Goal: Transaction & Acquisition: Purchase product/service

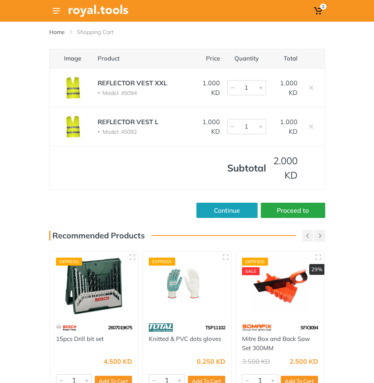
click at [145, 78] on td "REFLECTOR VEST XXL Model: 45094" at bounding box center [142, 87] width 105 height 39
click at [145, 81] on link "REFLECTOR VEST XXL" at bounding box center [133, 83] width 70 height 8
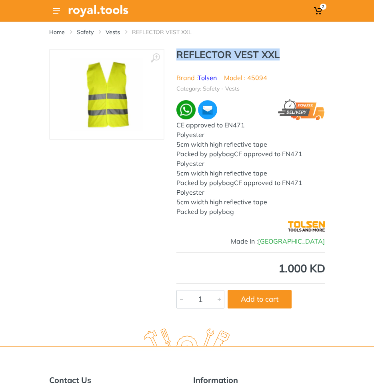
drag, startPoint x: 179, startPoint y: 54, endPoint x: 279, endPoint y: 58, distance: 100.2
click at [279, 58] on h1 "REFLECTOR VEST XXL" at bounding box center [251, 55] width 149 height 12
drag, startPoint x: 279, startPoint y: 58, endPoint x: 237, endPoint y: 51, distance: 42.6
copy h1 "REFLECTOR VEST XXL"
